Goal: Information Seeking & Learning: Find specific fact

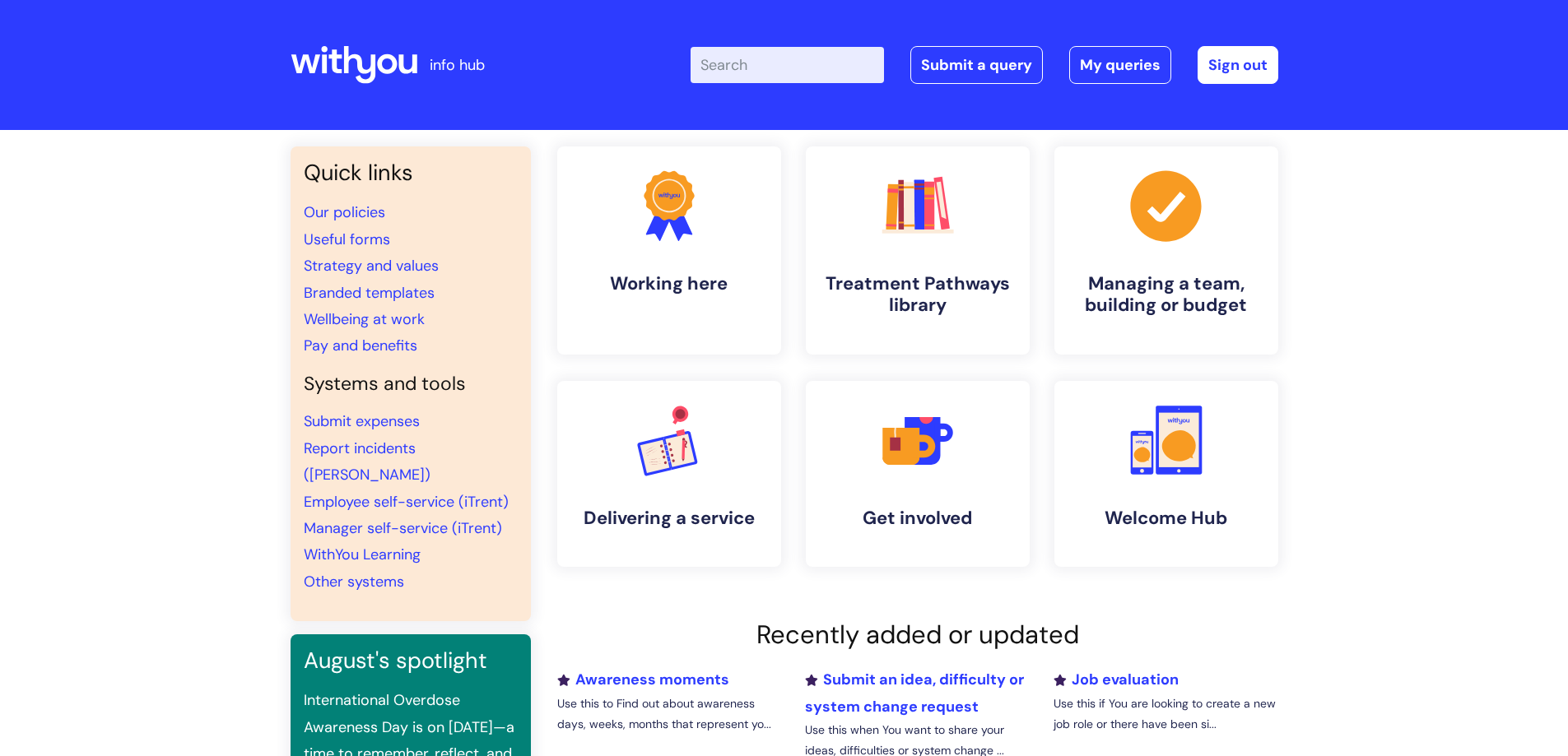
click at [758, 69] on input "Enter your search term here..." at bounding box center [787, 65] width 193 height 36
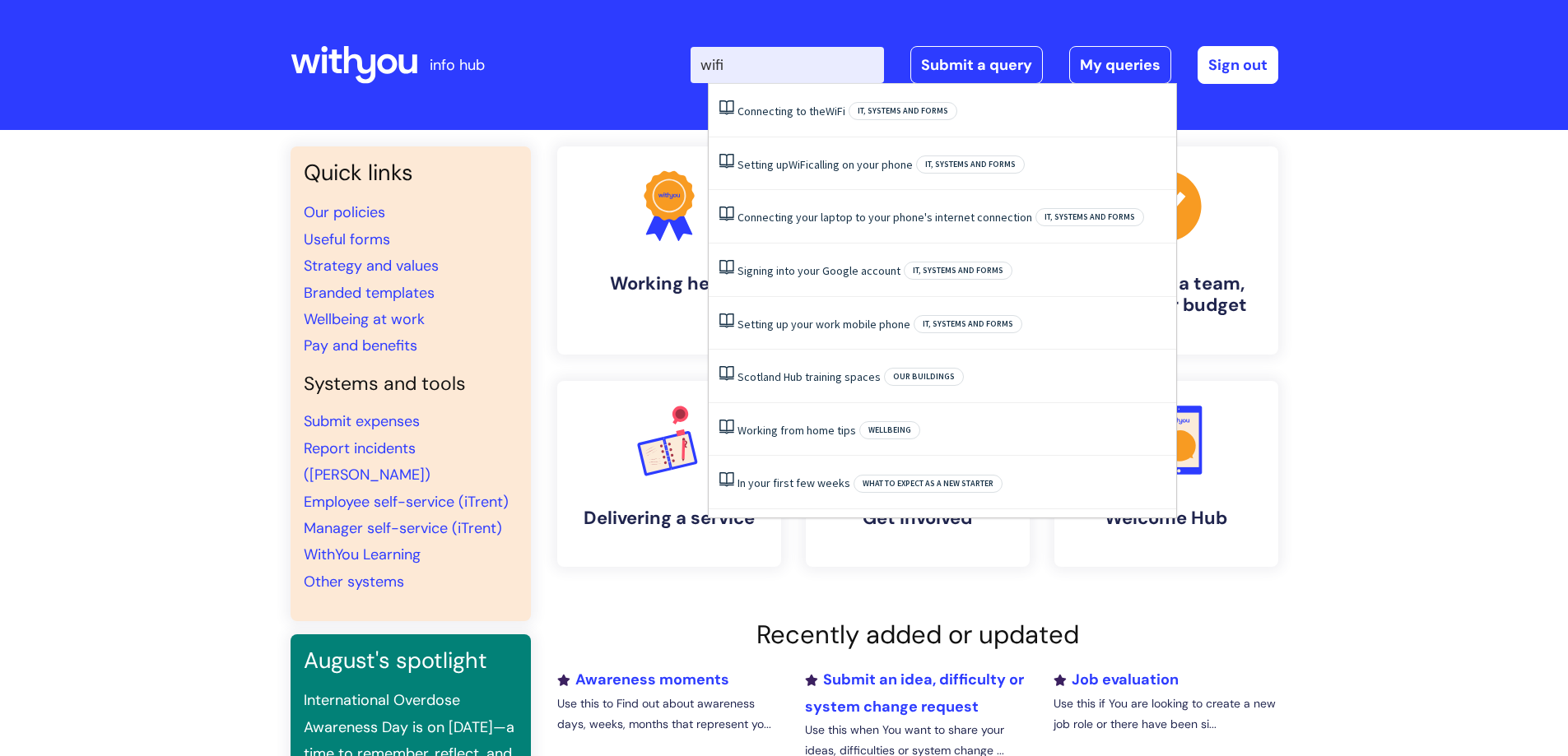
type input "wifi"
click button "Search" at bounding box center [0, 0] width 0 height 0
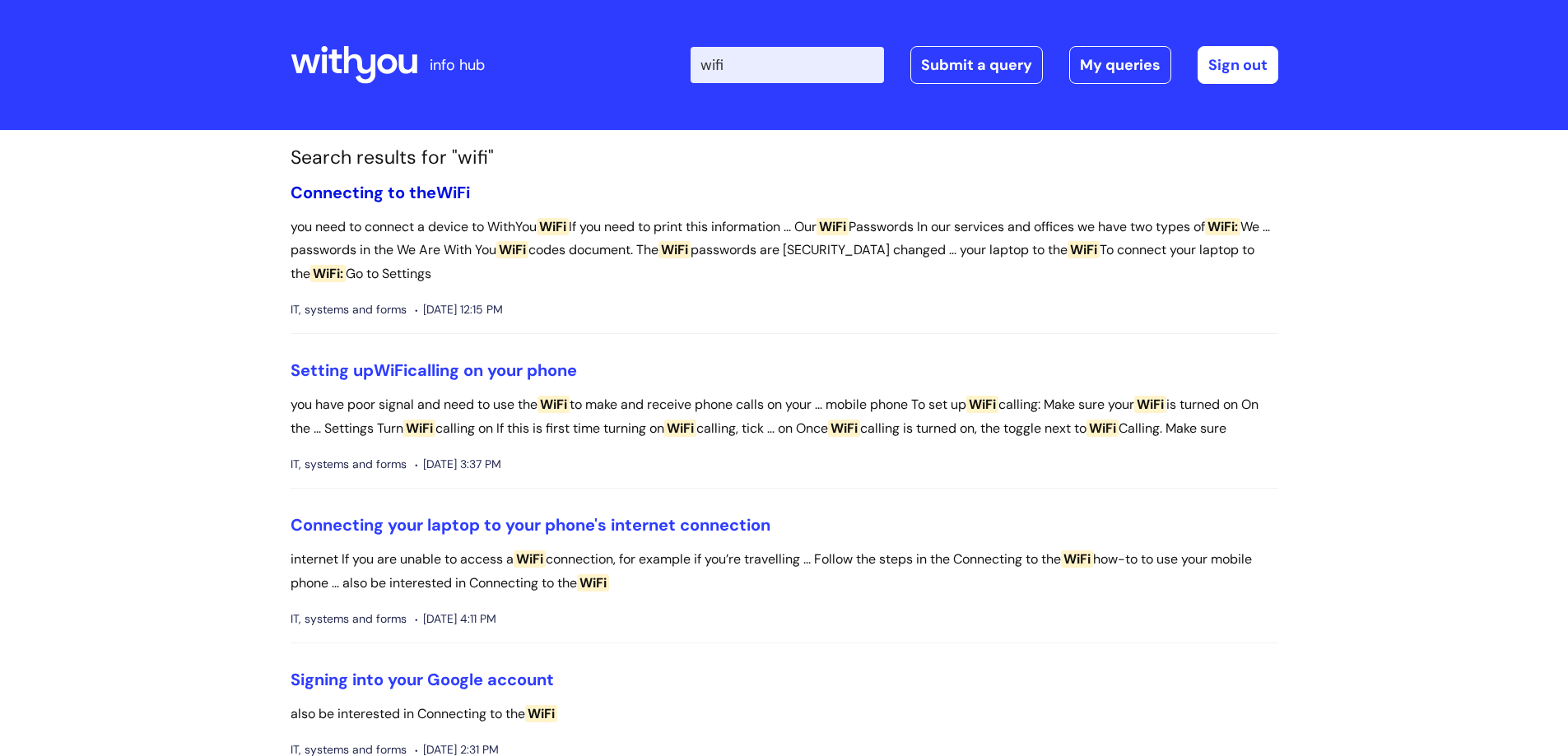
click at [436, 192] on link "Connecting to the WiFi" at bounding box center [380, 192] width 179 height 21
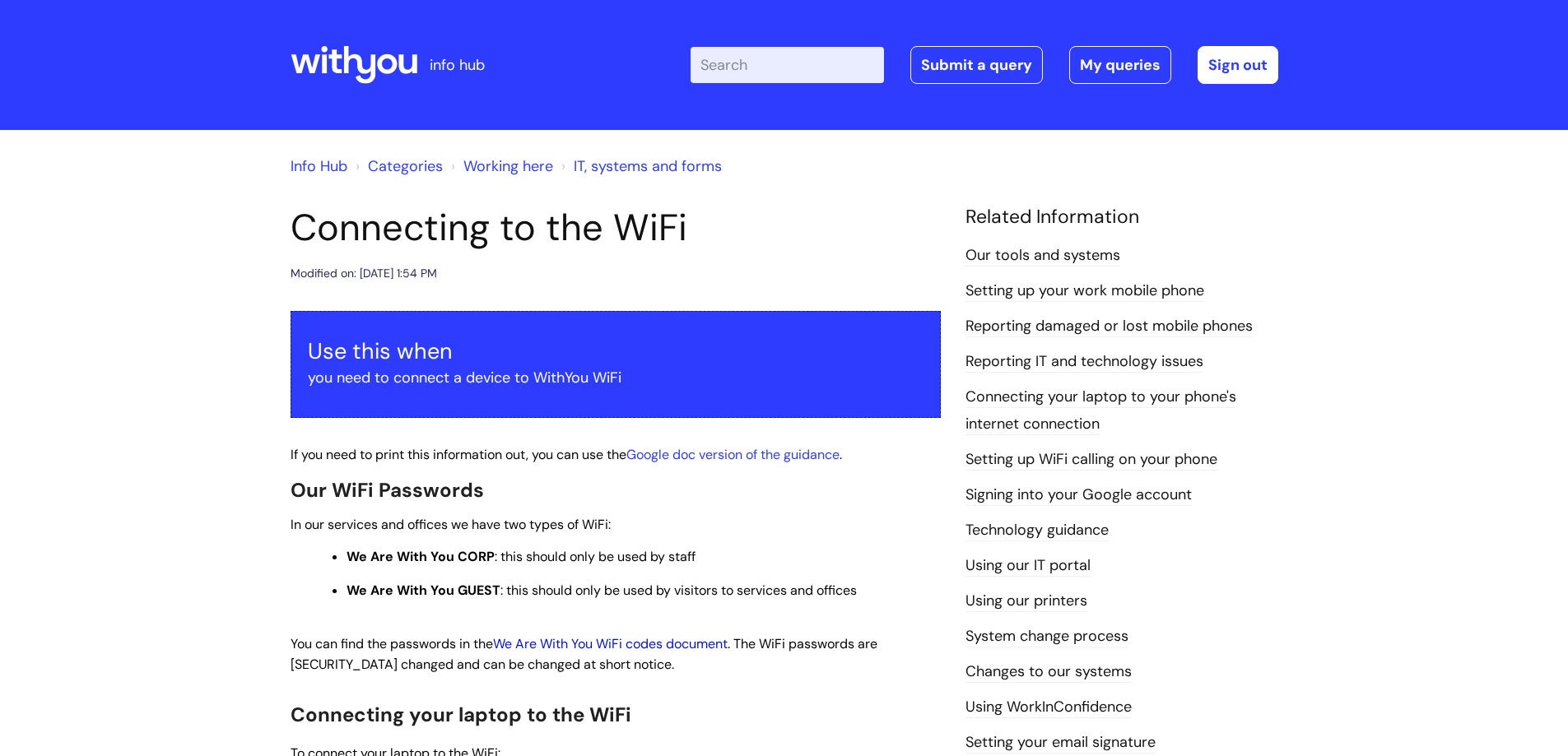
click at [651, 645] on link "We Are With You WiFi codes document" at bounding box center [610, 644] width 234 height 17
